Goal: Task Accomplishment & Management: Use online tool/utility

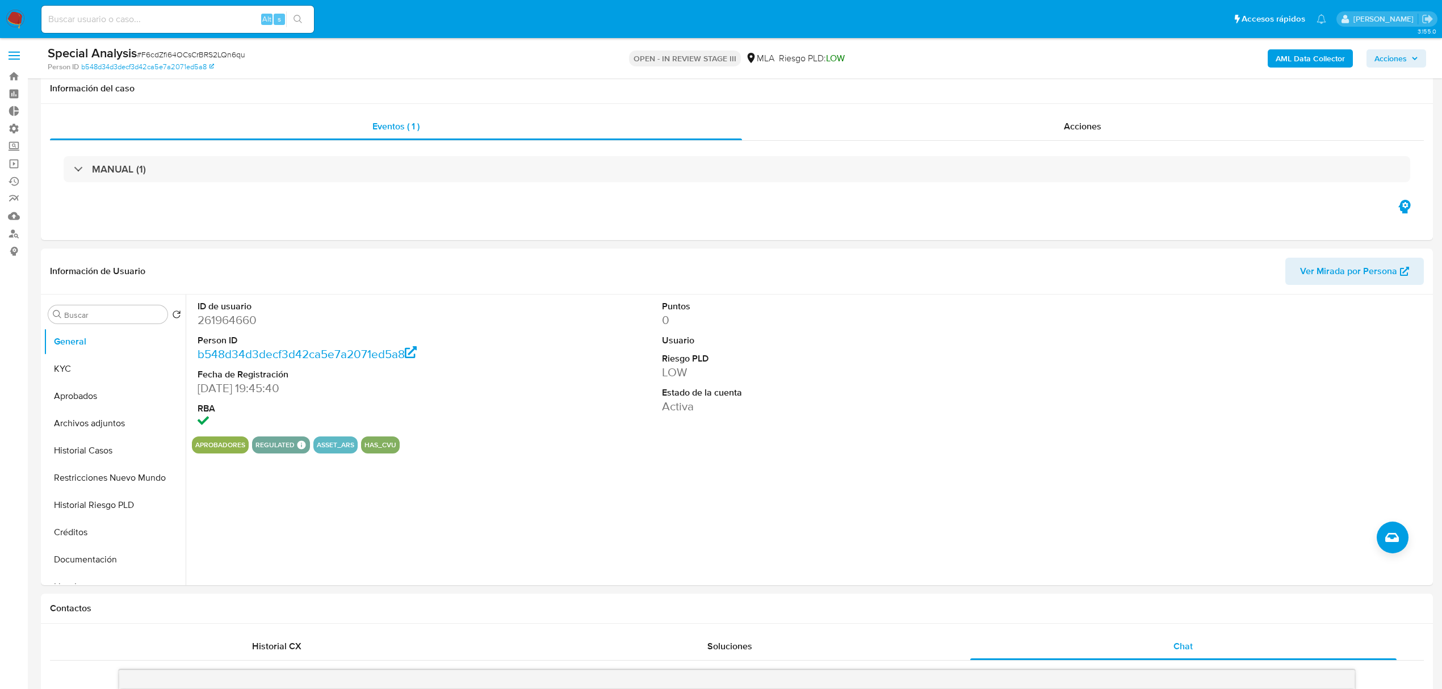
select select "10"
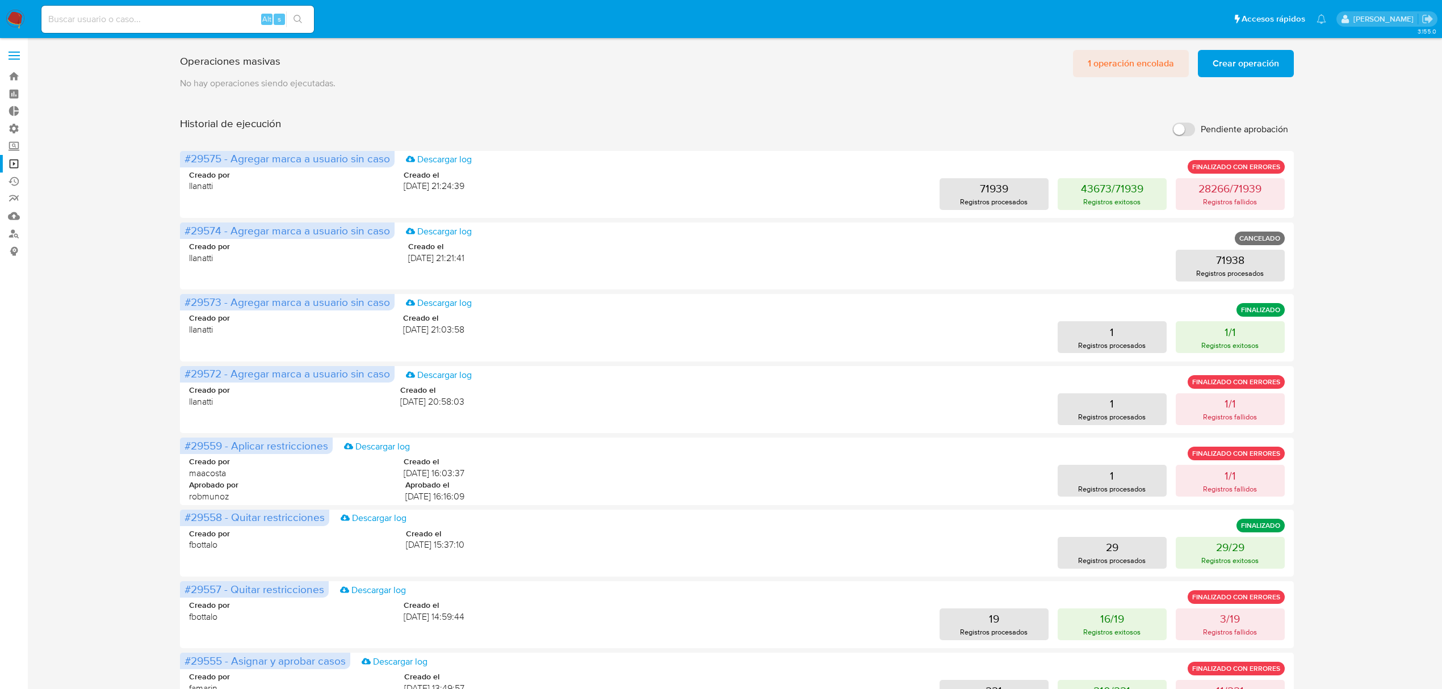
click at [1136, 71] on span "1 operación encolada" at bounding box center [1131, 63] width 86 height 25
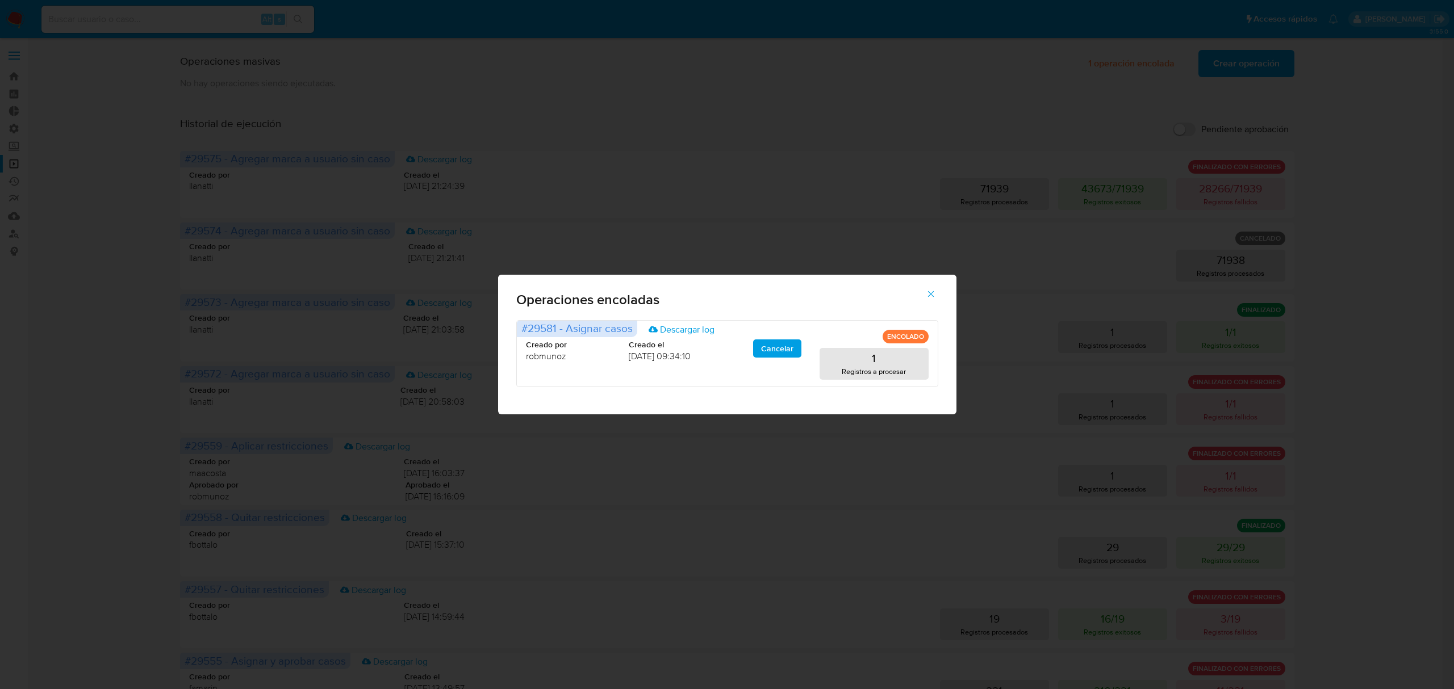
click at [939, 291] on button "button" at bounding box center [931, 294] width 40 height 27
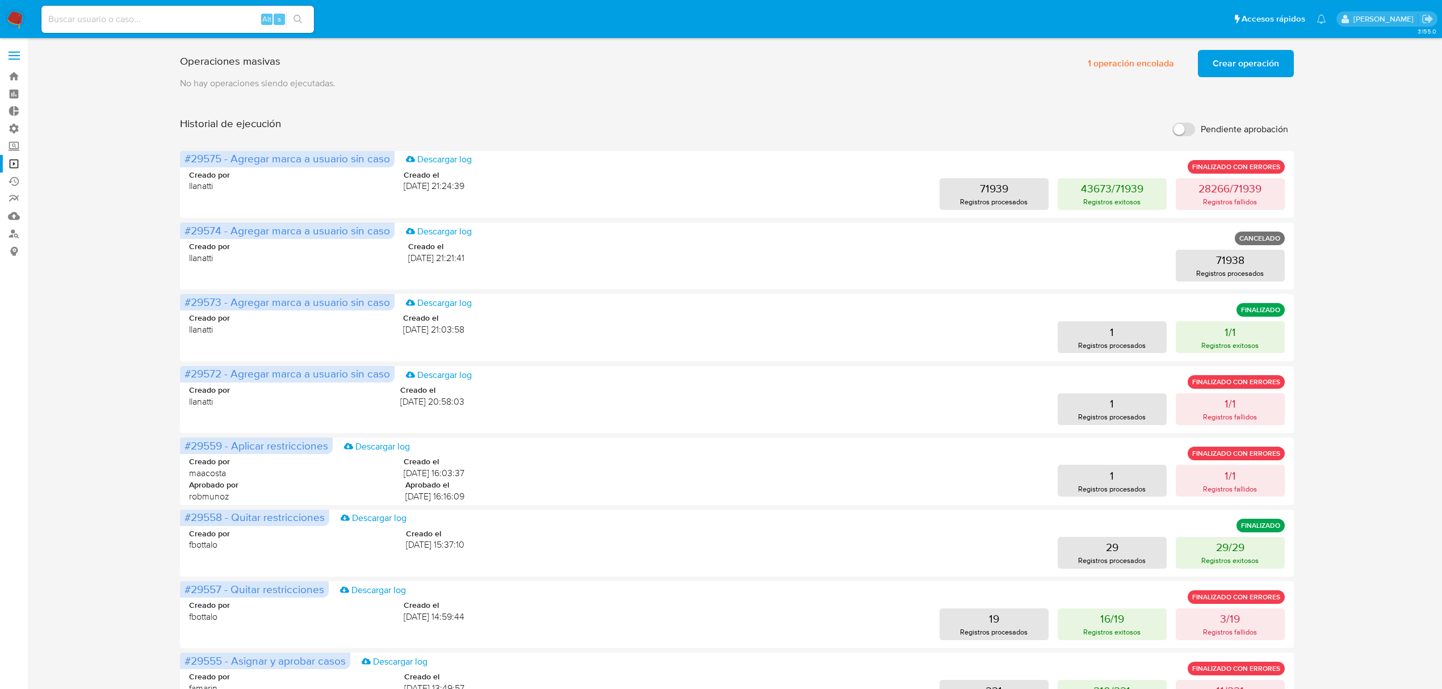
click at [21, 16] on img at bounding box center [15, 19] width 19 height 19
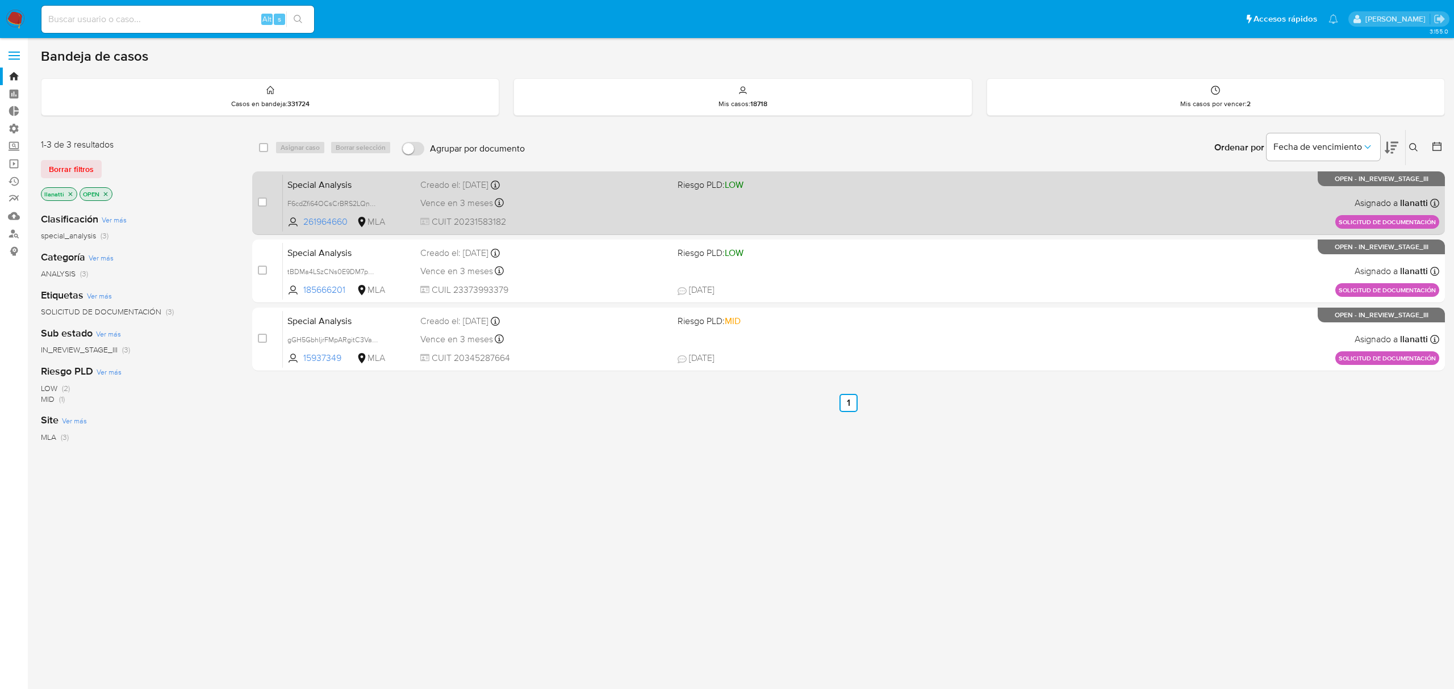
click at [863, 207] on div "Special Analysis F6cdZfi64OCsCrBRS2LQn6qu 261964660 MLA Riesgo PLD: LOW Creado …" at bounding box center [861, 202] width 1156 height 57
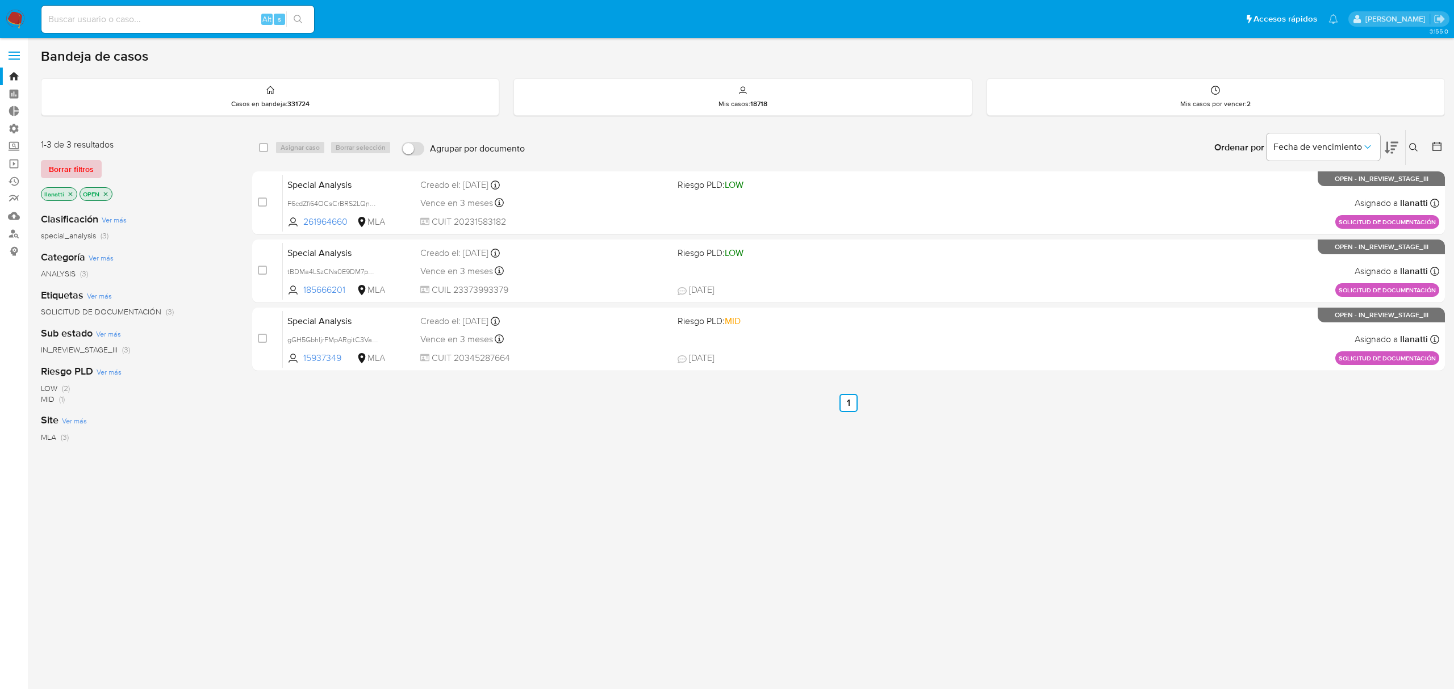
click at [73, 166] on span "Borrar filtros" at bounding box center [71, 169] width 45 height 16
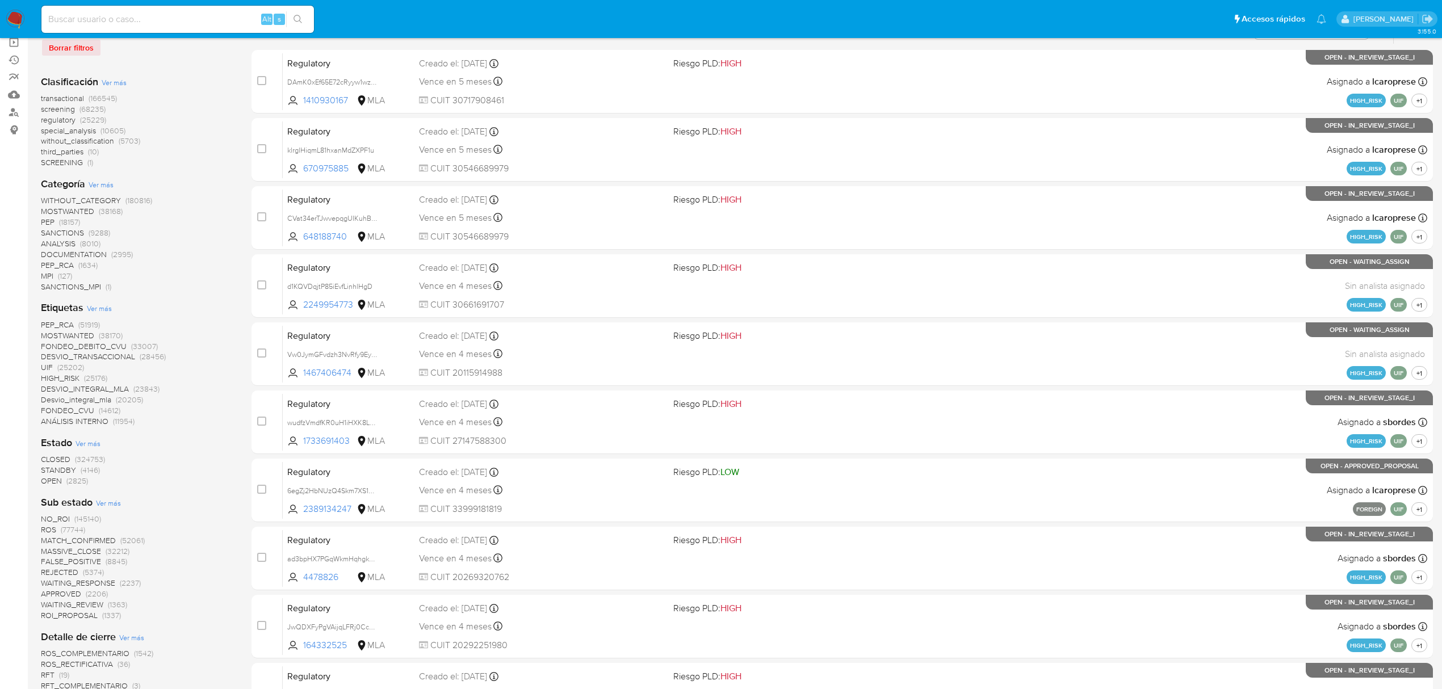
scroll to position [76, 0]
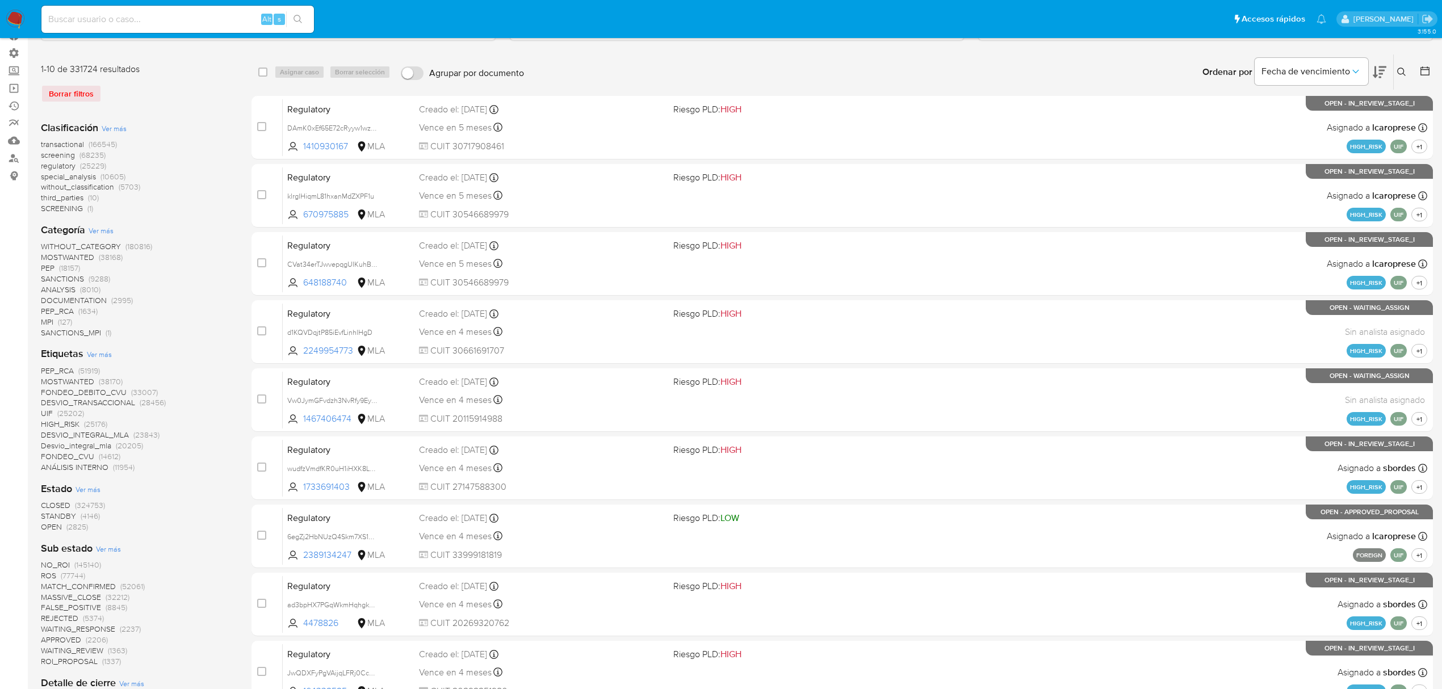
click at [64, 321] on span "(127)" at bounding box center [65, 321] width 14 height 11
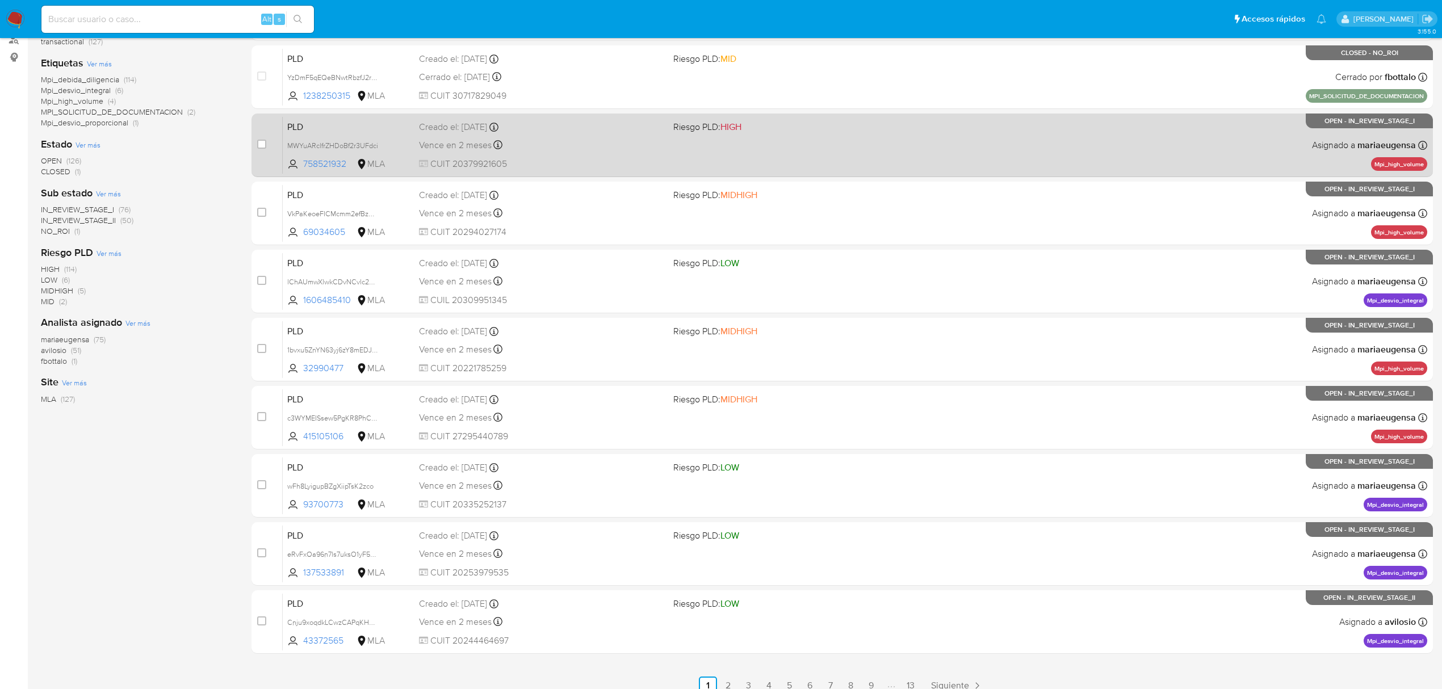
scroll to position [207, 0]
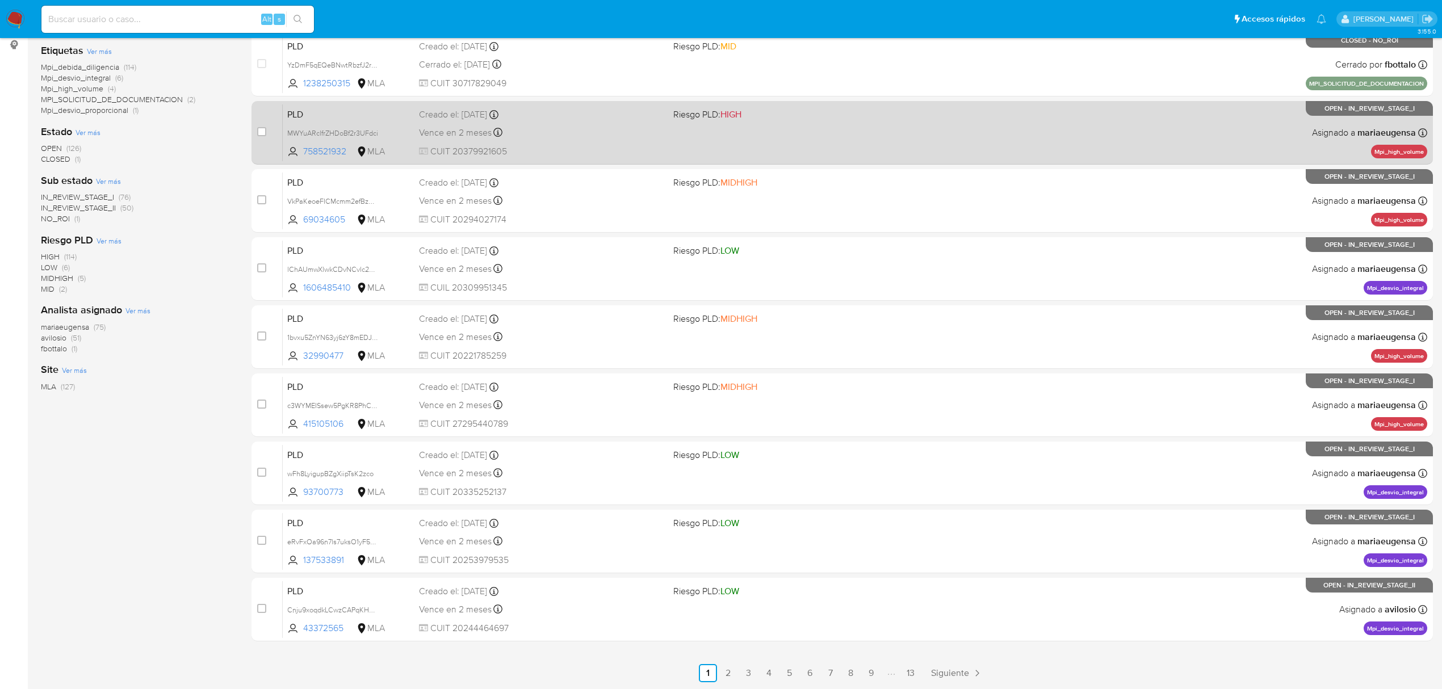
click at [599, 143] on div "PLD MWYuARclfrZHDoBf2r3UFdci 758521932 MLA Riesgo PLD: HIGH Creado el: 12/08/20…" at bounding box center [855, 132] width 1145 height 57
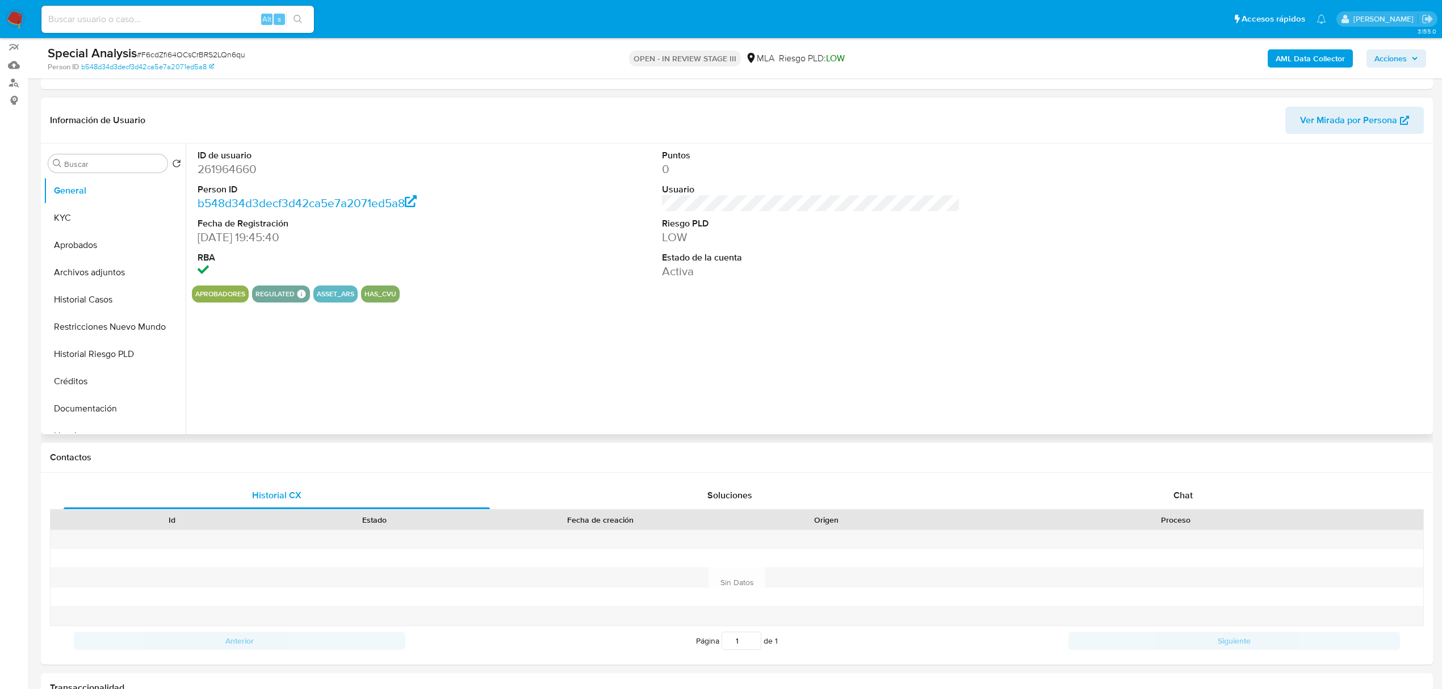
scroll to position [227, 0]
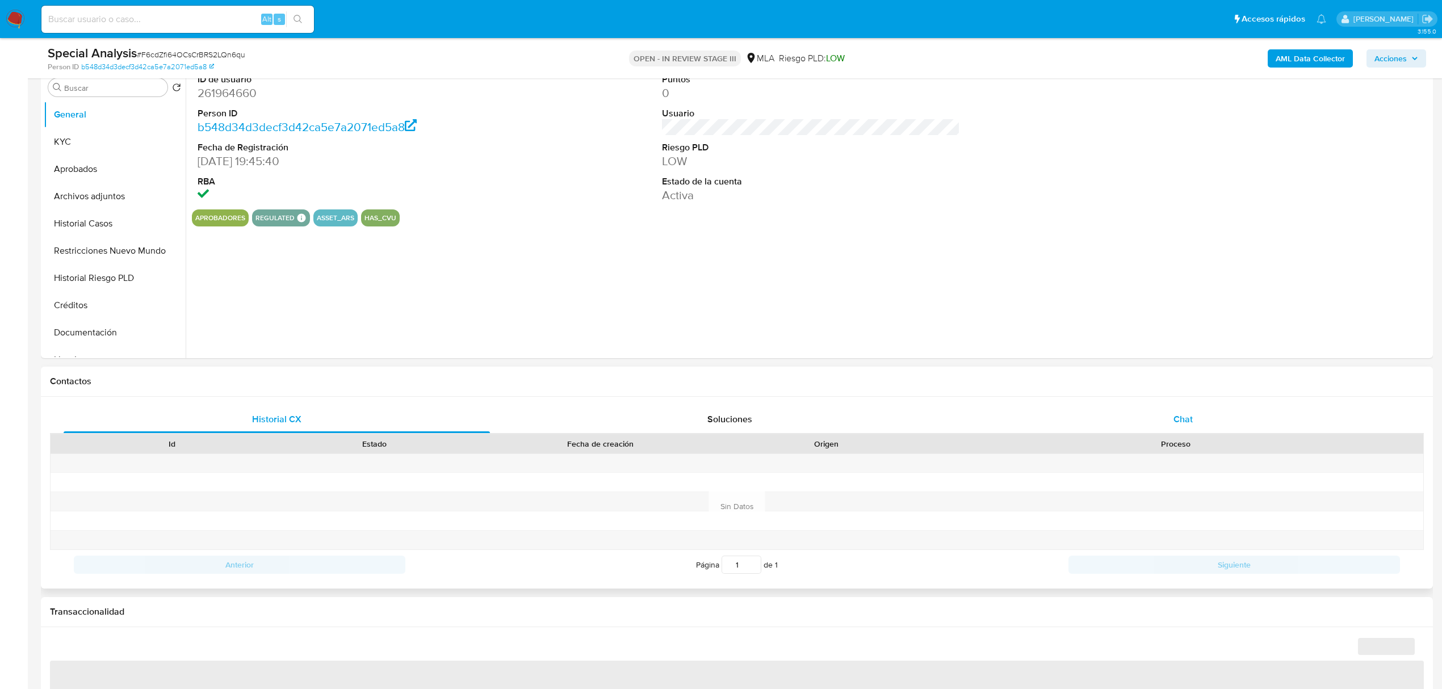
click at [1186, 419] on span "Chat" at bounding box center [1183, 419] width 19 height 13
select select "10"
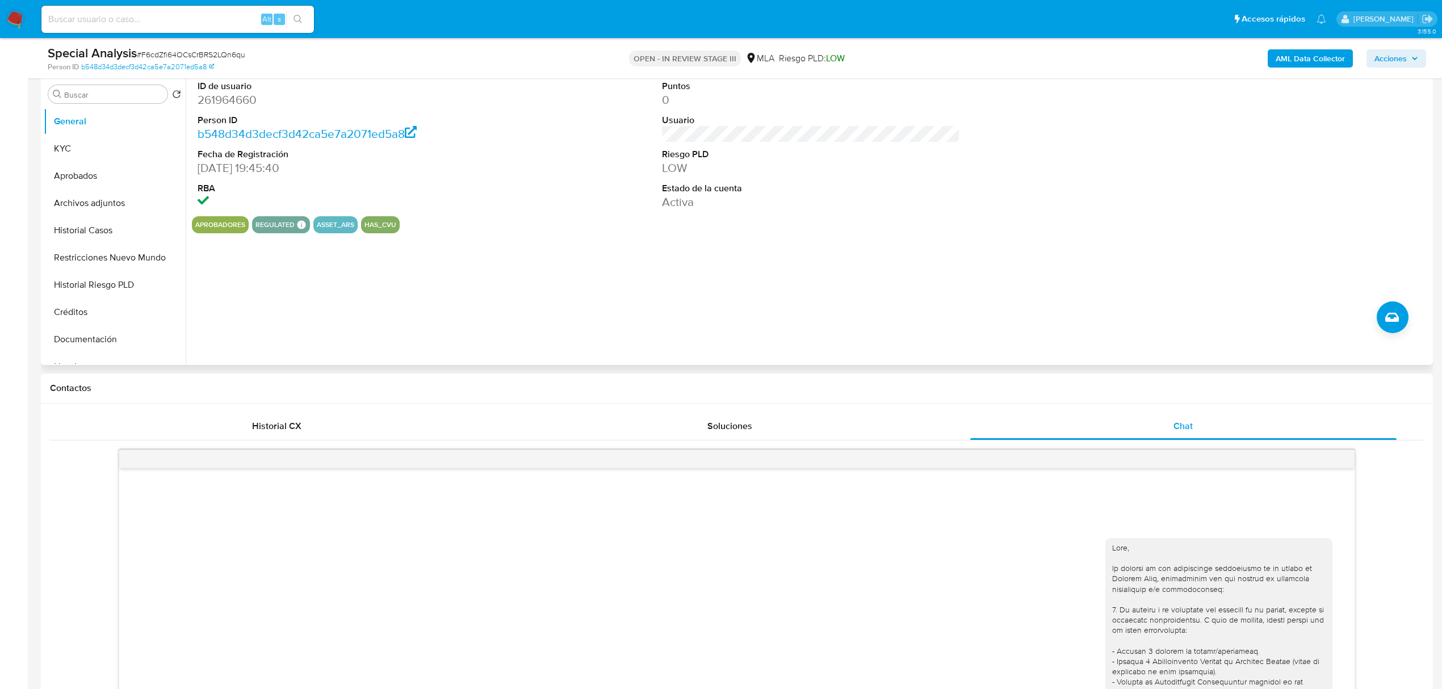
scroll to position [76, 0]
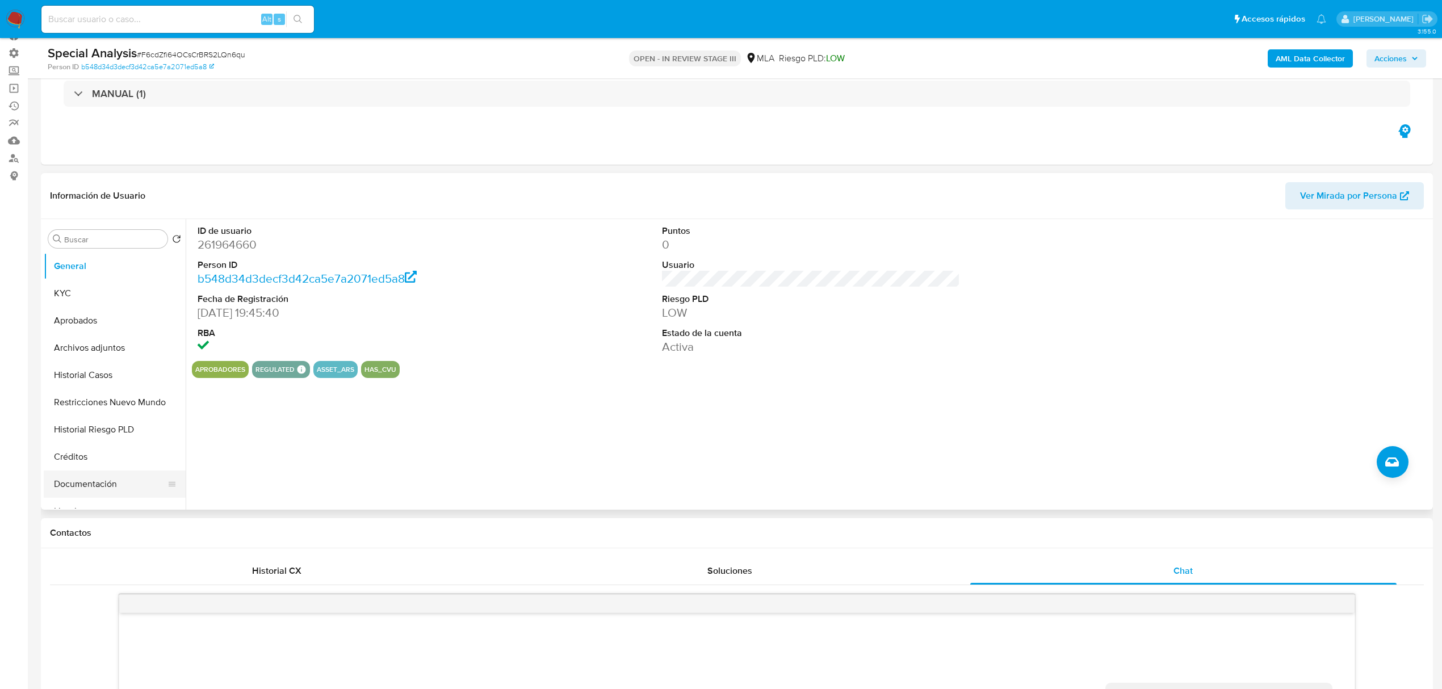
click at [90, 477] on button "Documentación" at bounding box center [110, 484] width 133 height 27
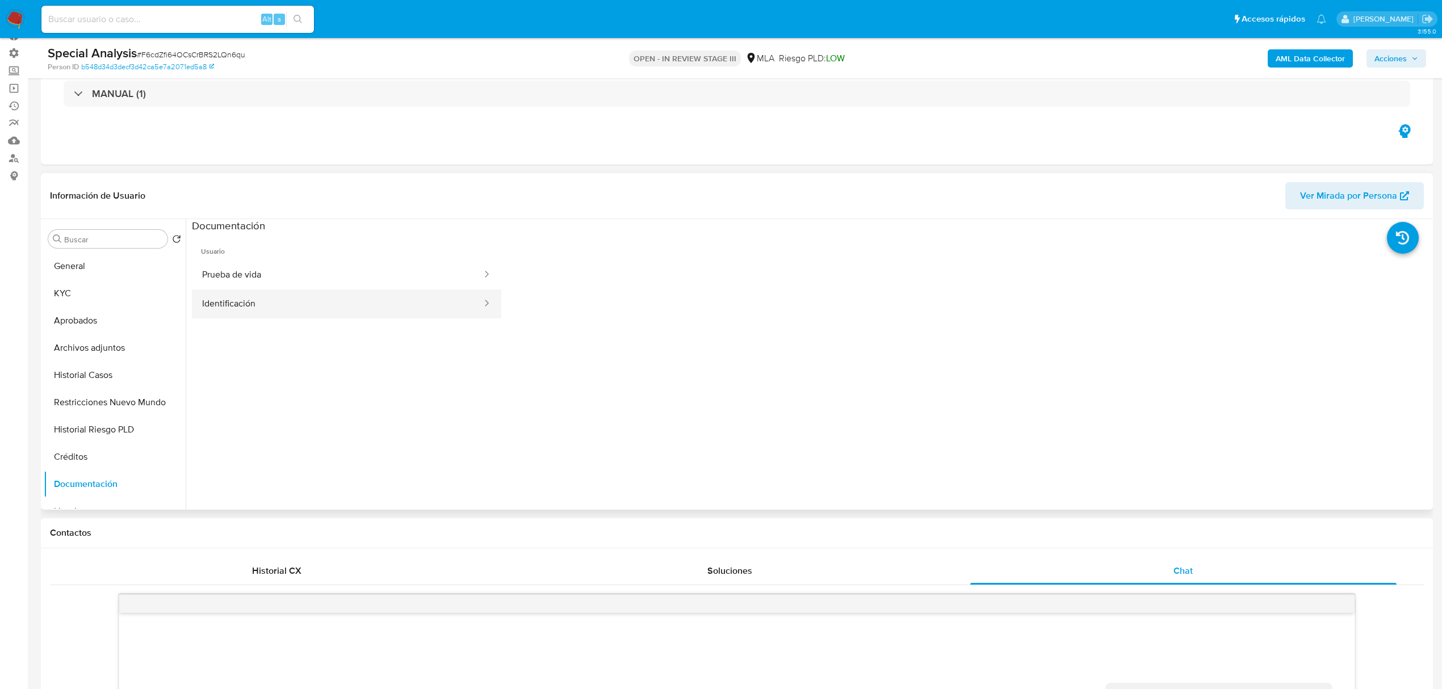
click at [369, 315] on button "Identificación" at bounding box center [337, 304] width 291 height 29
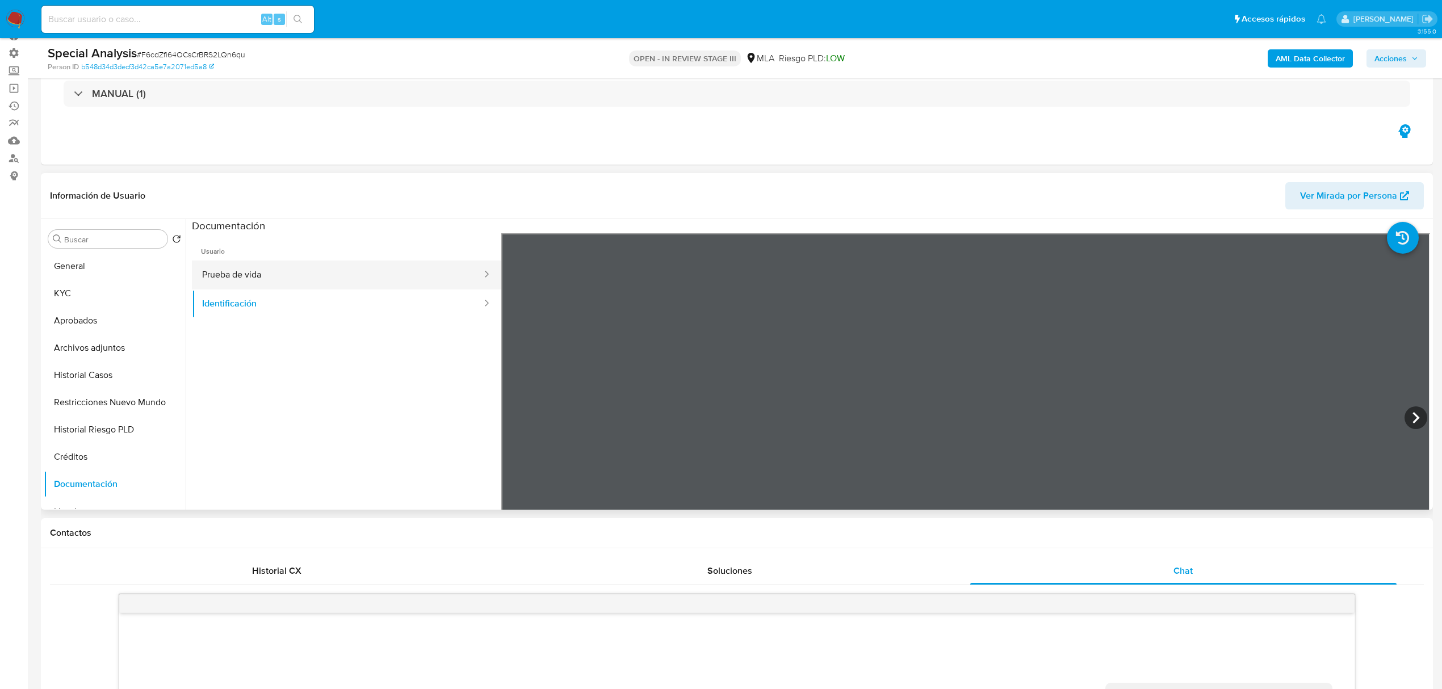
click at [249, 273] on button "Prueba de vida" at bounding box center [337, 275] width 291 height 29
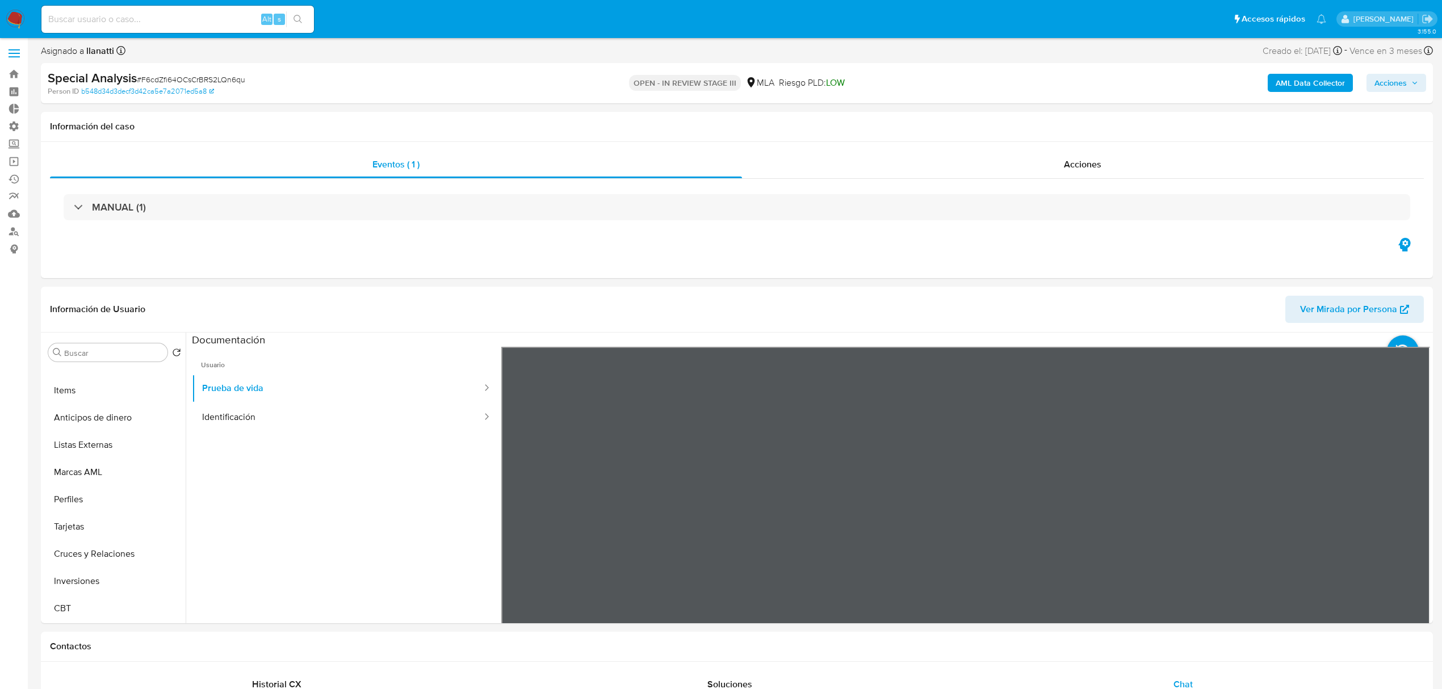
scroll to position [0, 0]
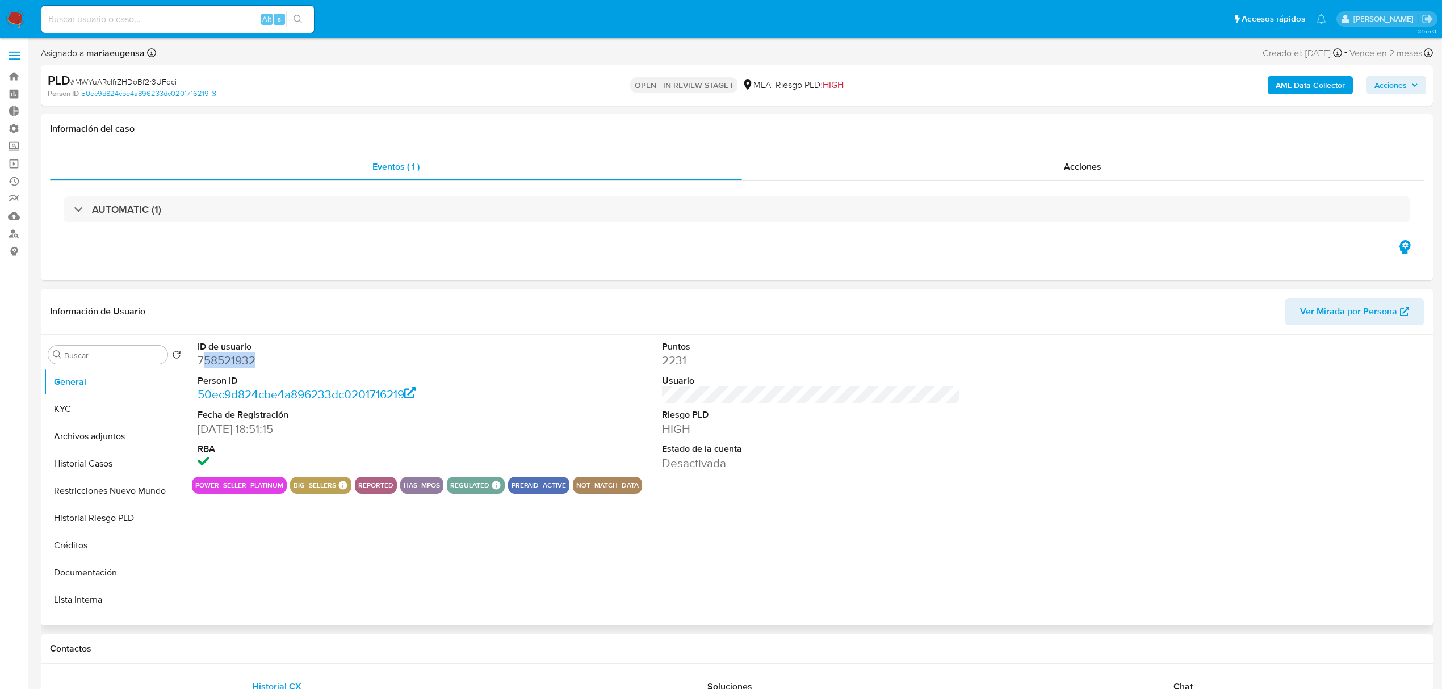
select select "10"
drag, startPoint x: 260, startPoint y: 362, endPoint x: 198, endPoint y: 366, distance: 62.0
click at [198, 366] on dd "758521932" at bounding box center [347, 361] width 298 height 16
click at [14, 18] on img at bounding box center [15, 19] width 19 height 19
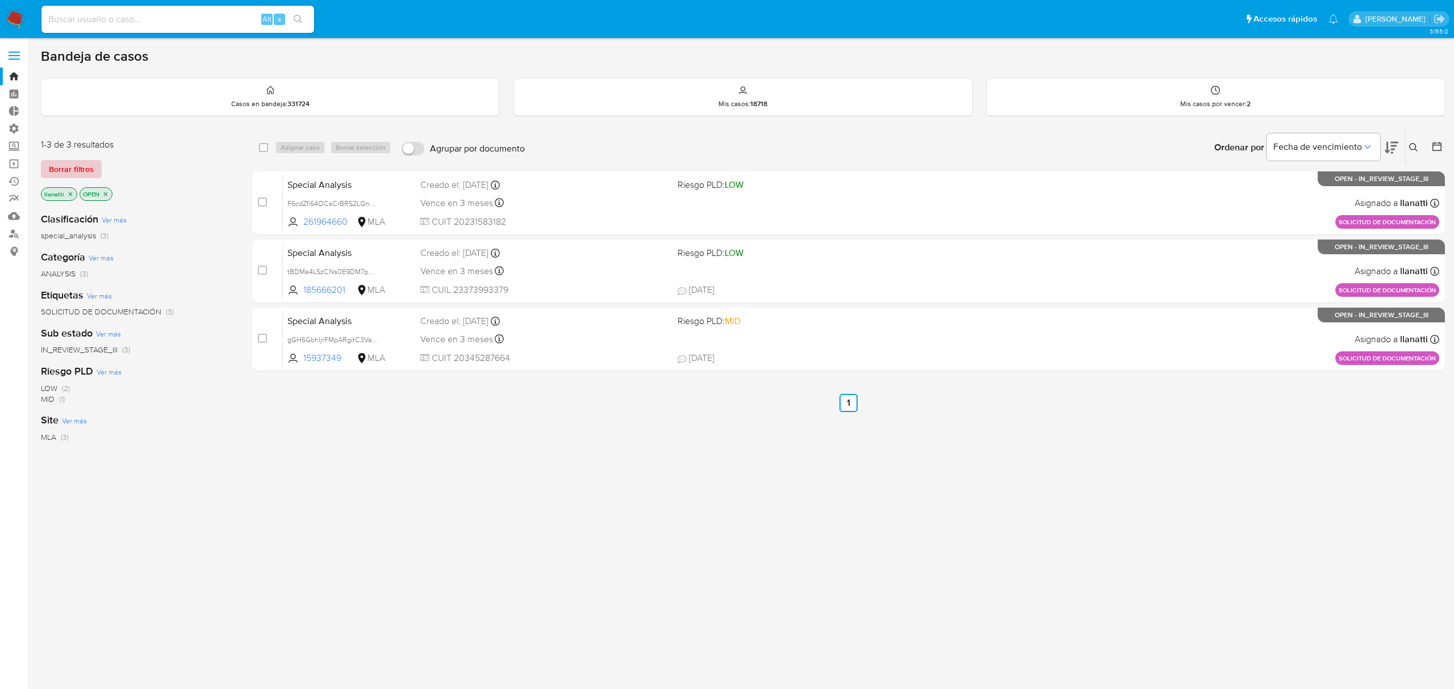
click at [60, 166] on span "Borrar filtros" at bounding box center [71, 169] width 45 height 16
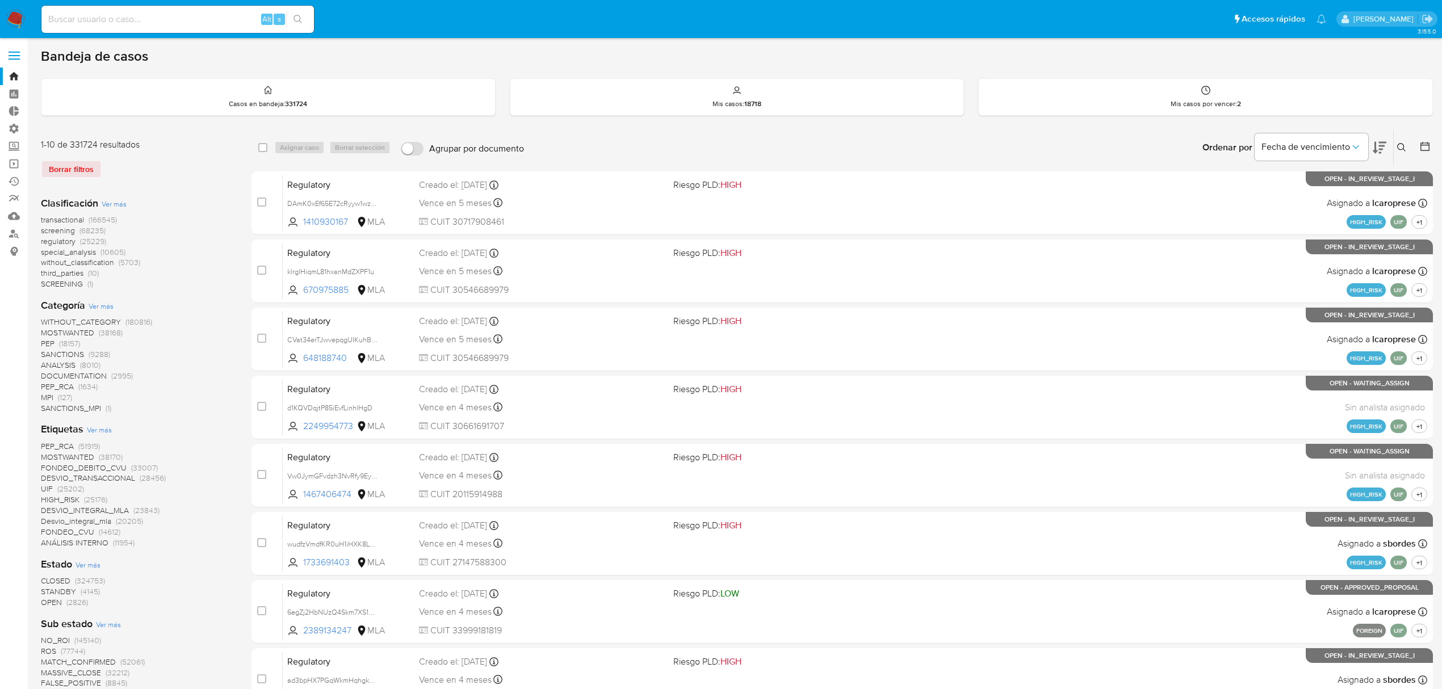
click at [1398, 144] on icon at bounding box center [1401, 147] width 9 height 9
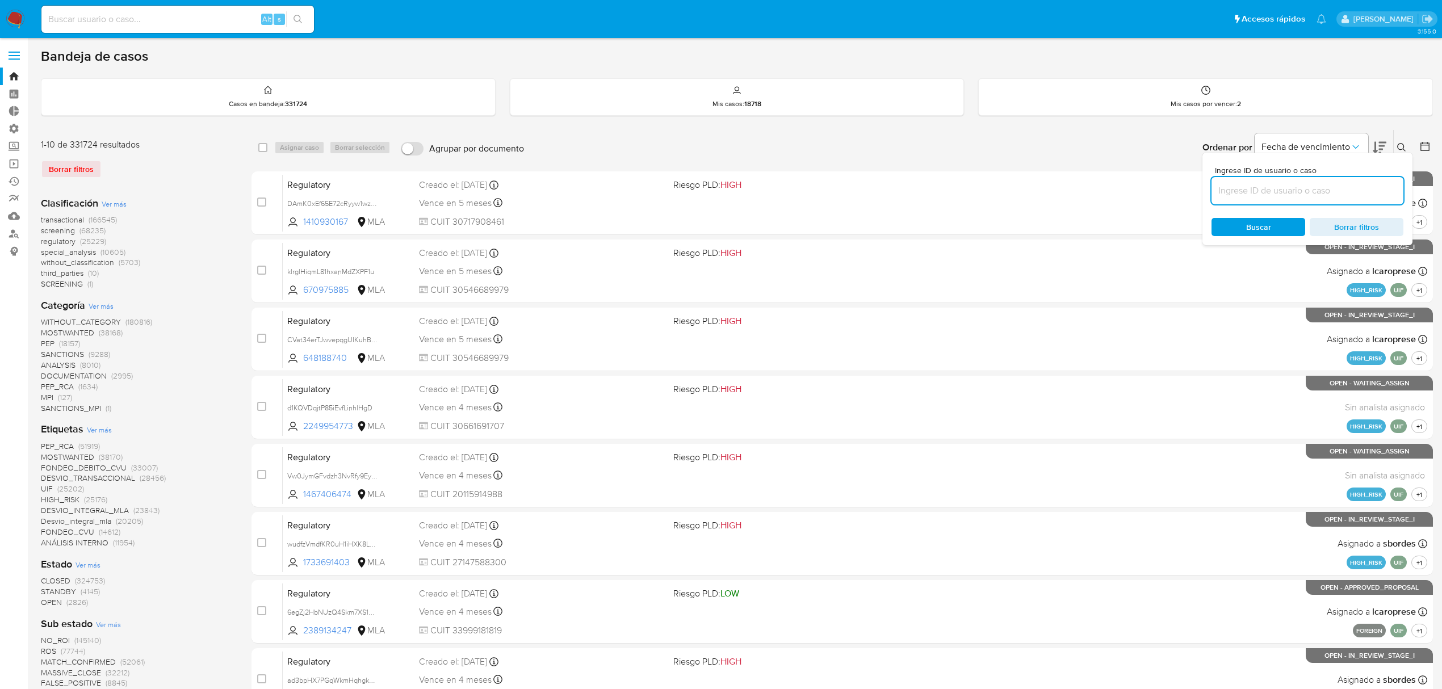
click at [1292, 192] on input at bounding box center [1308, 190] width 192 height 15
type input "758521932"
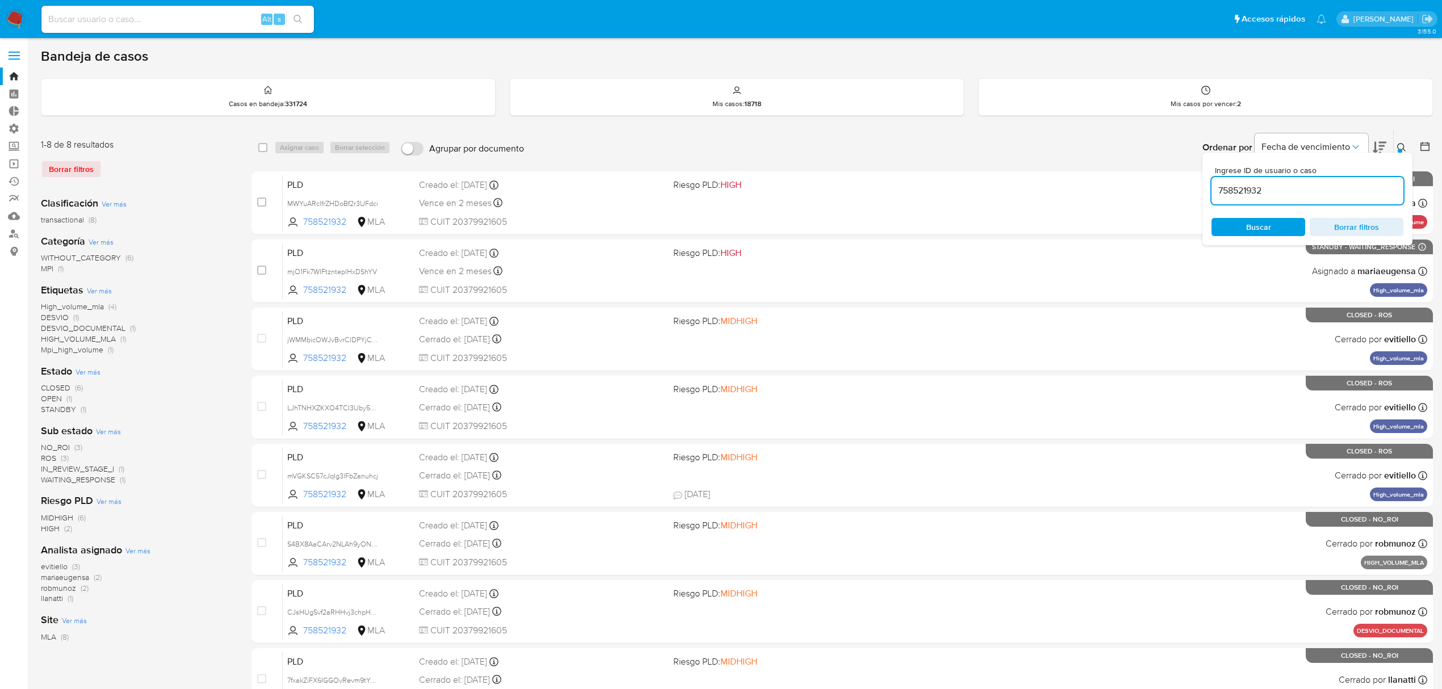
click at [1406, 150] on button at bounding box center [1403, 148] width 19 height 14
